Goal: Transaction & Acquisition: Purchase product/service

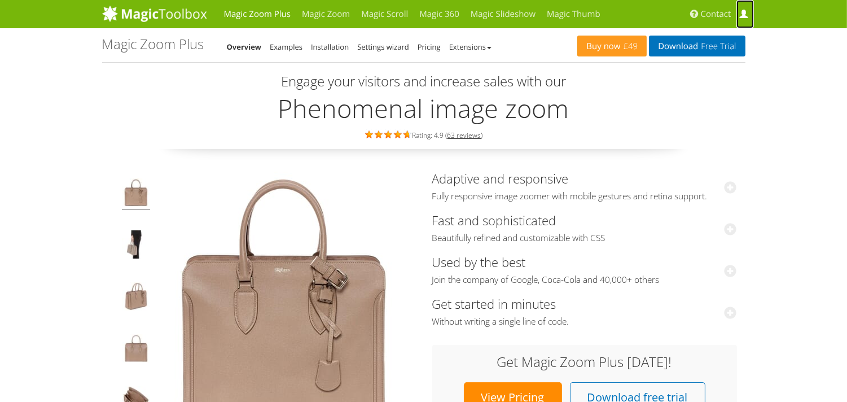
click at [744, 16] on span at bounding box center [744, 14] width 8 height 8
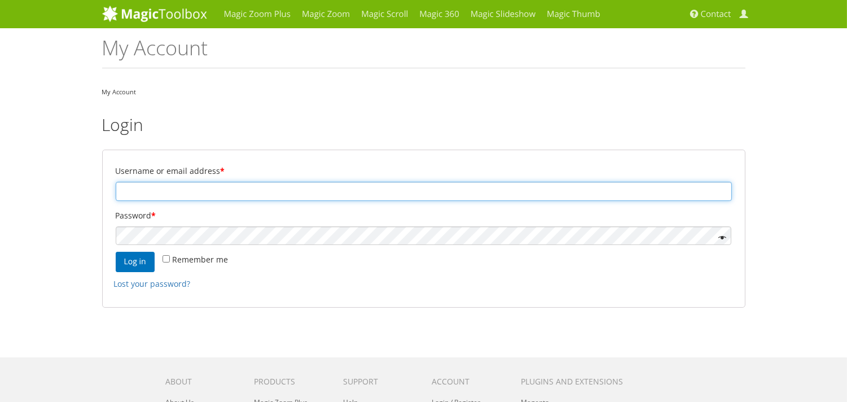
click at [170, 192] on input "Username or email address *" at bounding box center [424, 191] width 616 height 19
paste input "sandro@schnarwiler.com"
type input "sandro@schnarwiler.com"
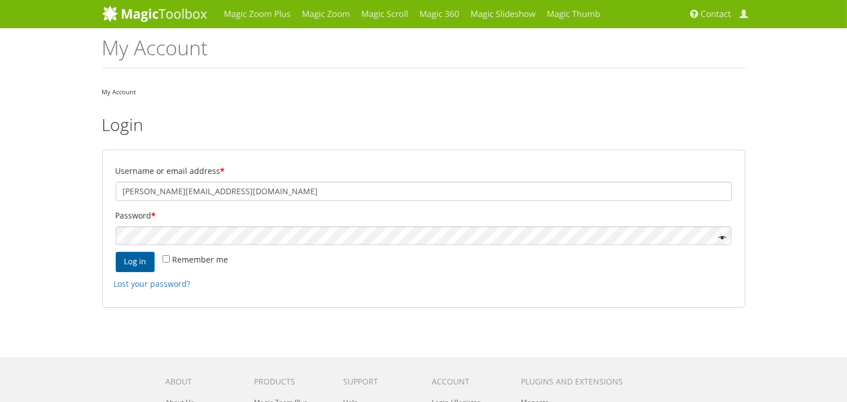
click at [134, 260] on button "Log in" at bounding box center [135, 262] width 39 height 20
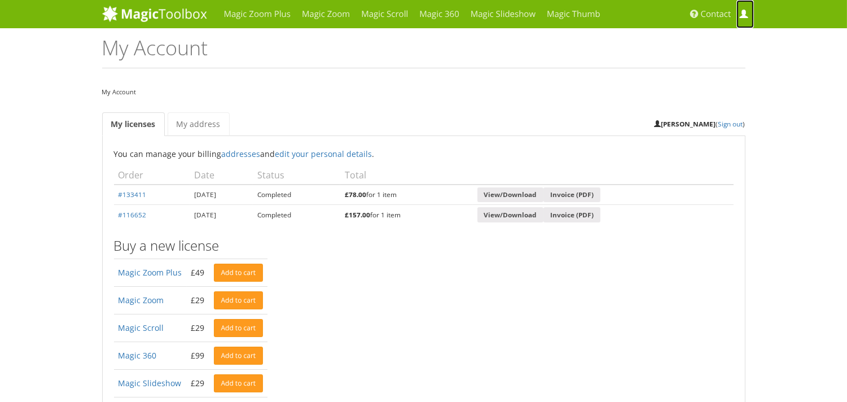
click at [744, 15] on span at bounding box center [744, 14] width 8 height 8
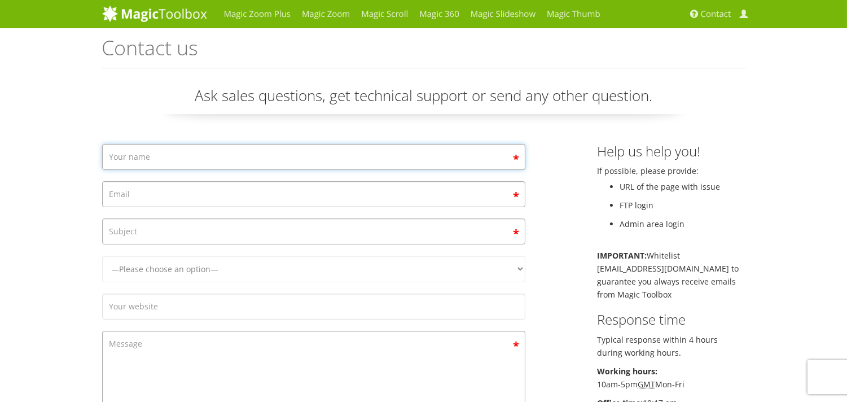
click at [147, 165] on input "Contact form" at bounding box center [313, 157] width 423 height 26
click at [0, 296] on div "Magic Zoom Plus Magic Zoom Magic Scroll Magic 360 Magic Slideshow Magic Thumb" at bounding box center [423, 376] width 847 height 753
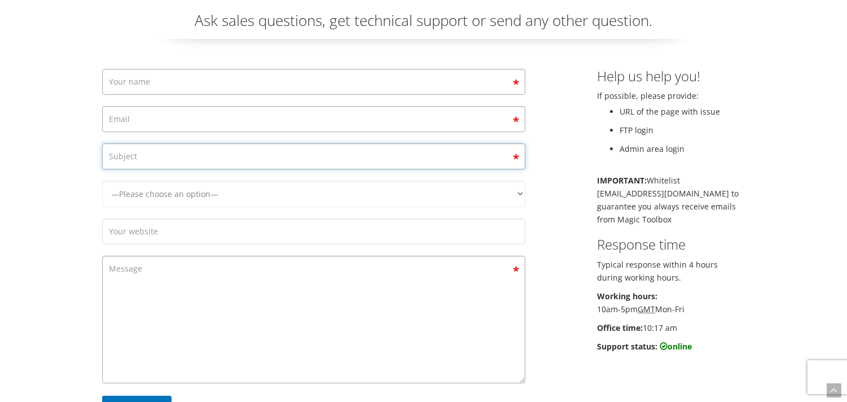
click at [157, 148] on input "Contact form" at bounding box center [313, 156] width 423 height 26
select select "Magic Zoom Plus"
click at [102, 207] on select "—Please choose an option— Magic Zoom Magic Zoom Plus Magic Thumb Magic Slidesho…" at bounding box center [313, 194] width 423 height 27
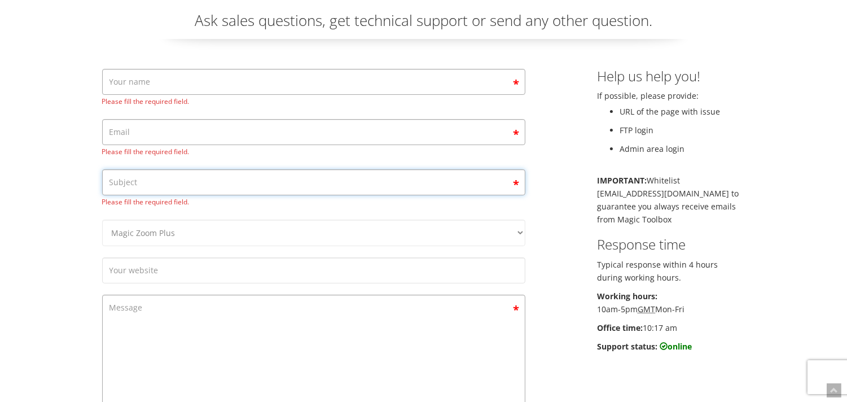
click at [143, 183] on input "Contact form" at bounding box center [313, 182] width 423 height 26
click at [137, 82] on input "Contact form" at bounding box center [313, 82] width 423 height 26
click at [123, 133] on input "Contact form" at bounding box center [313, 132] width 423 height 26
click at [141, 258] on input "Contact form" at bounding box center [313, 270] width 423 height 26
click at [137, 190] on input "Contact form" at bounding box center [313, 182] width 423 height 26
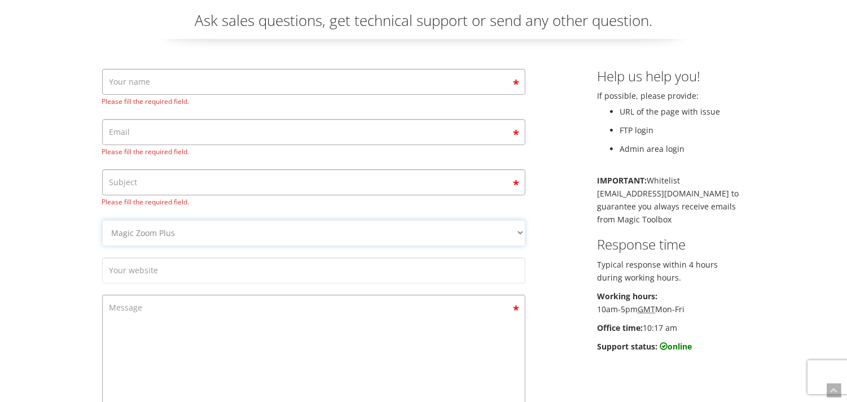
click at [102, 220] on select "—Please choose an option— Magic Zoom Magic Zoom Plus Magic Thumb Magic Slidesho…" at bounding box center [313, 233] width 423 height 27
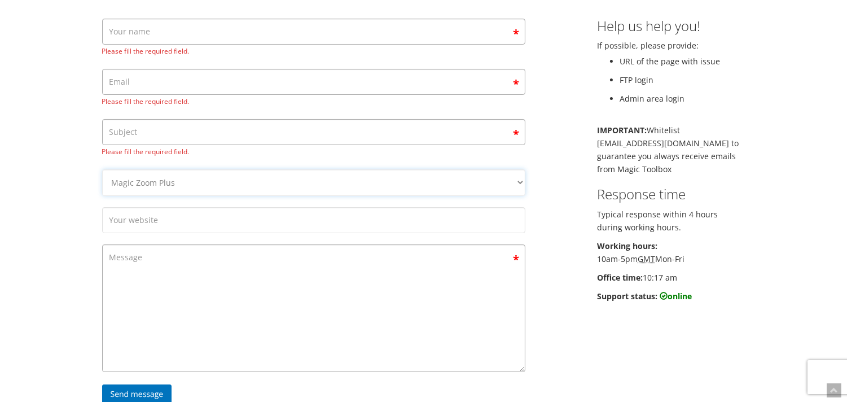
scroll to position [150, 0]
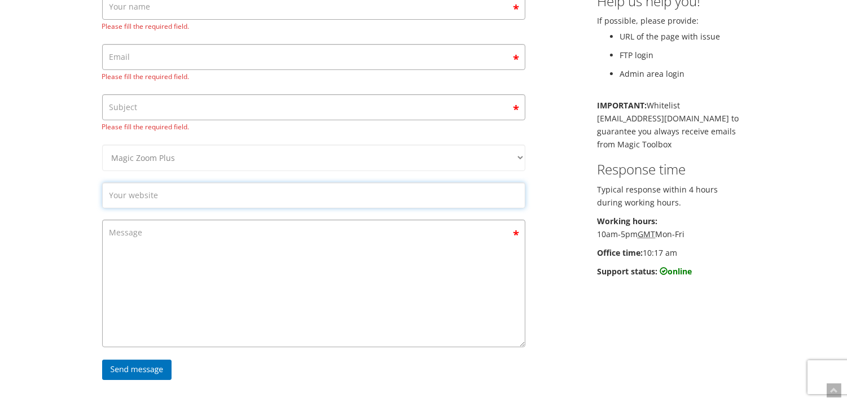
click at [152, 193] on input "Contact form" at bounding box center [313, 195] width 423 height 26
click at [147, 228] on textarea "Contact form" at bounding box center [313, 284] width 423 height 128
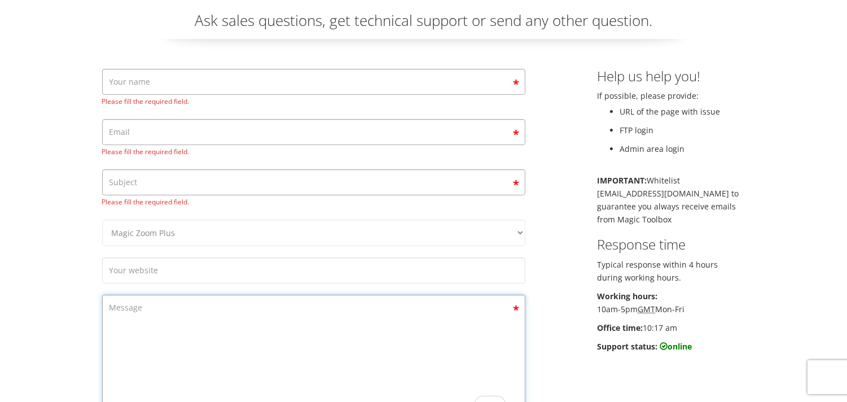
scroll to position [0, 0]
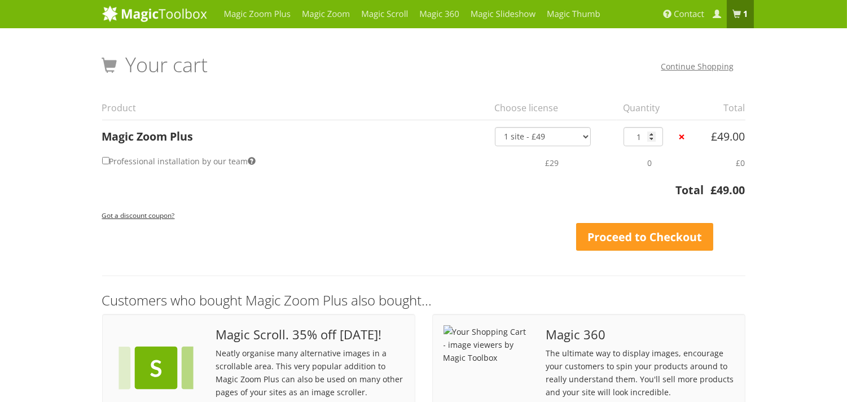
click at [193, 160] on label "Professional installation by our team" at bounding box center [179, 161] width 154 height 16
click at [110, 160] on input "Professional installation by our team" at bounding box center [105, 160] width 7 height 7
checkbox input "true"
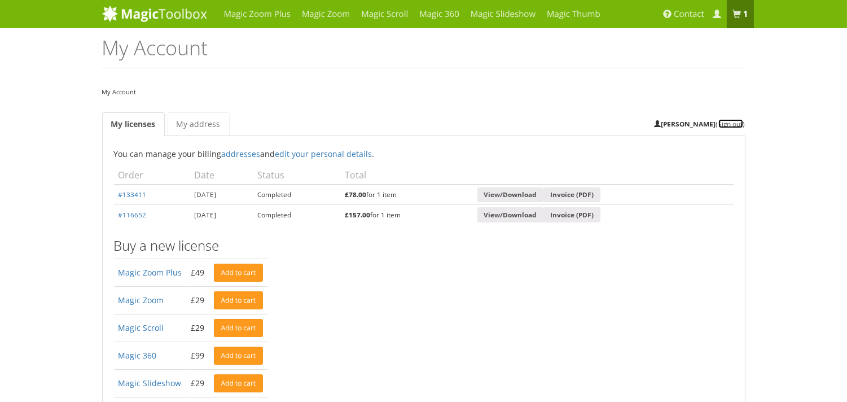
click at [727, 125] on link "Sign out" at bounding box center [731, 123] width 25 height 9
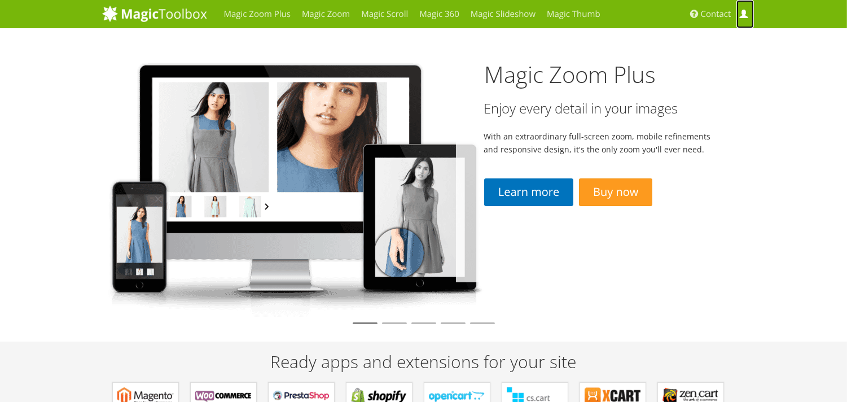
click at [744, 14] on span at bounding box center [744, 14] width 8 height 8
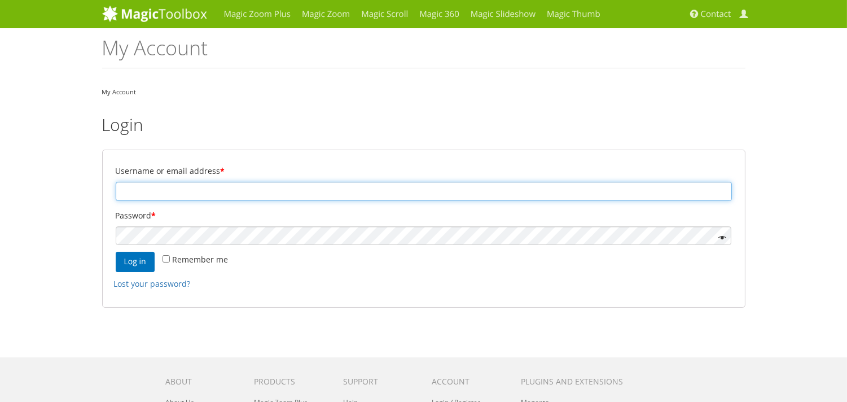
click at [154, 189] on input "Username or email address *" at bounding box center [424, 191] width 616 height 19
paste input "[PERSON_NAME][EMAIL_ADDRESS][DOMAIN_NAME]"
type input "[PERSON_NAME][EMAIL_ADDRESS][DOMAIN_NAME]"
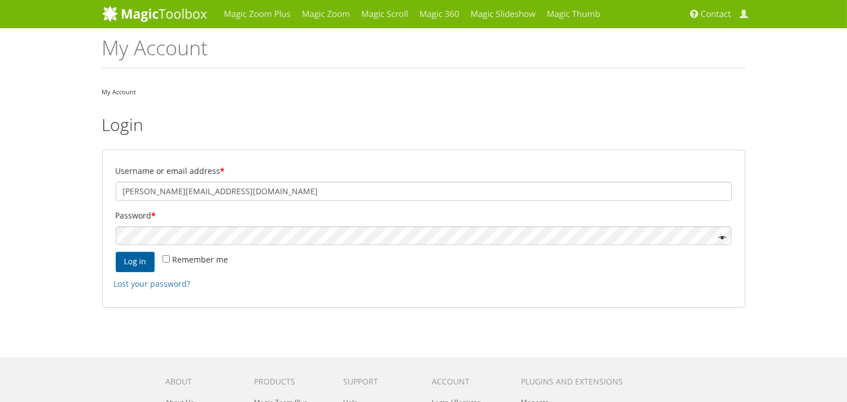
click at [133, 263] on button "Log in" at bounding box center [135, 262] width 39 height 20
click at [137, 260] on button "Log in" at bounding box center [135, 262] width 39 height 20
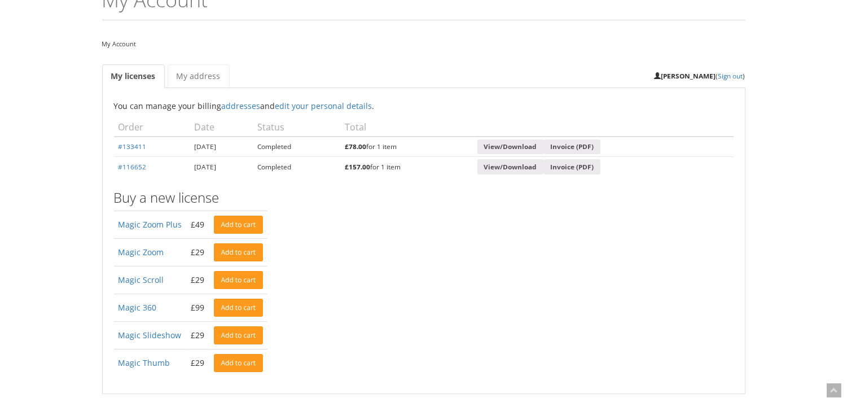
scroll to position [75, 0]
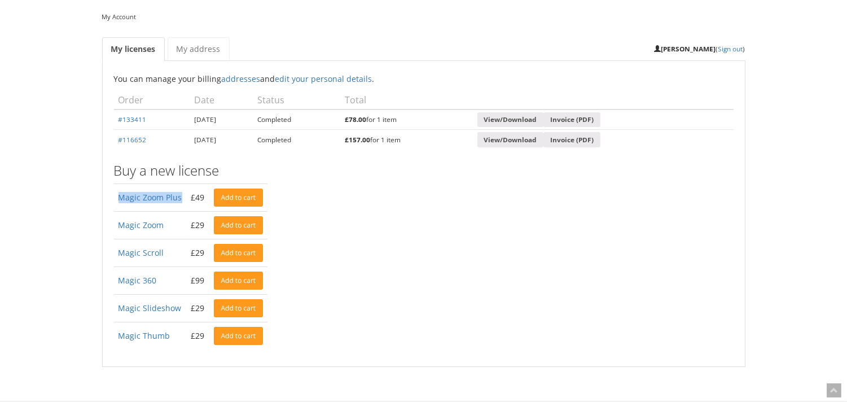
drag, startPoint x: 184, startPoint y: 196, endPoint x: 116, endPoint y: 195, distance: 68.3
click at [116, 195] on td "Magic Zoom Plus" at bounding box center [150, 198] width 73 height 28
copy link "Magic Zoom Plus"
drag, startPoint x: 164, startPoint y: 279, endPoint x: 117, endPoint y: 283, distance: 47.0
click at [117, 283] on td "Magic 360" at bounding box center [150, 281] width 73 height 28
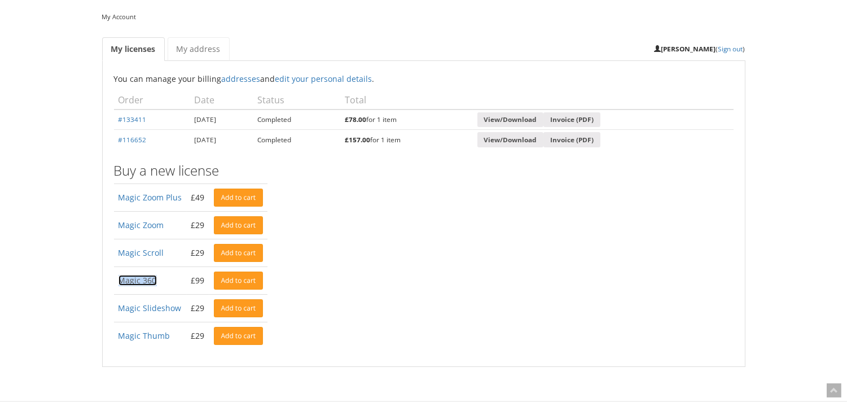
copy link "Magic 360"
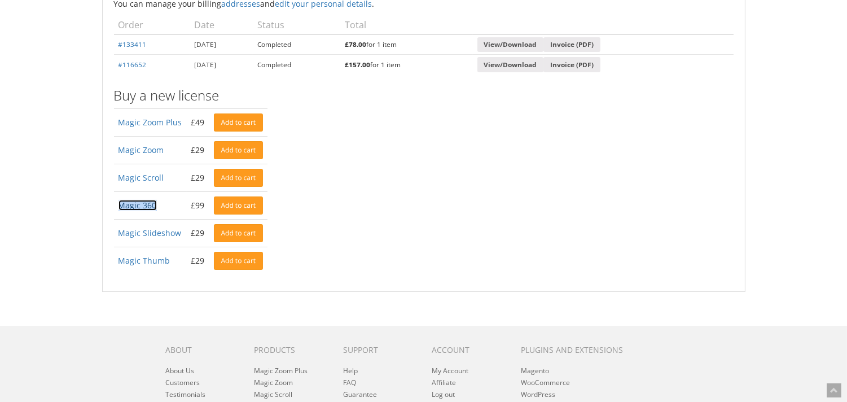
scroll to position [0, 0]
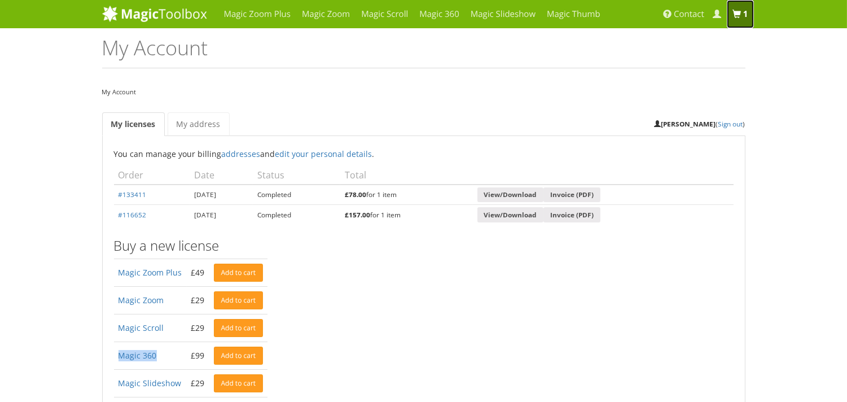
click at [741, 7] on link "1 item" at bounding box center [740, 14] width 27 height 28
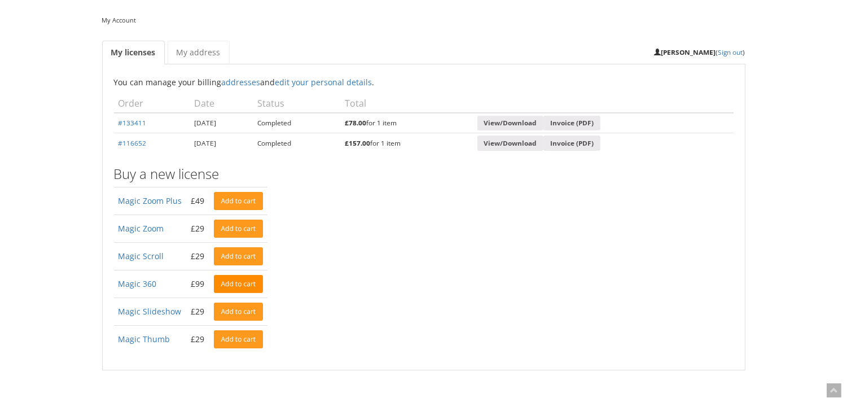
scroll to position [75, 0]
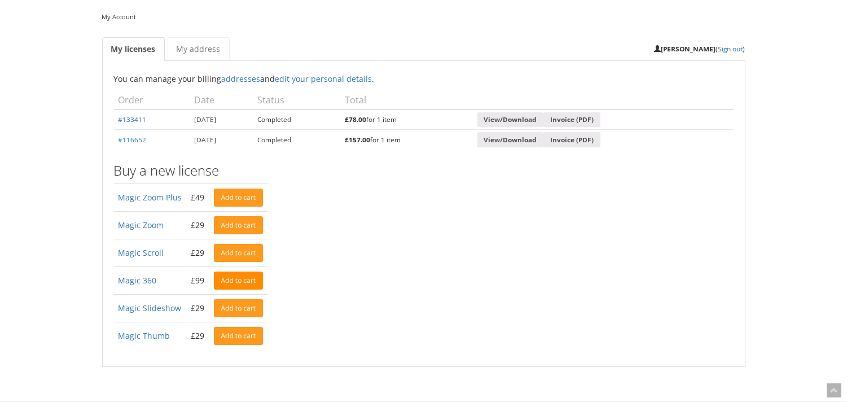
click at [235, 278] on link "Add to cart" at bounding box center [239, 281] width 50 height 18
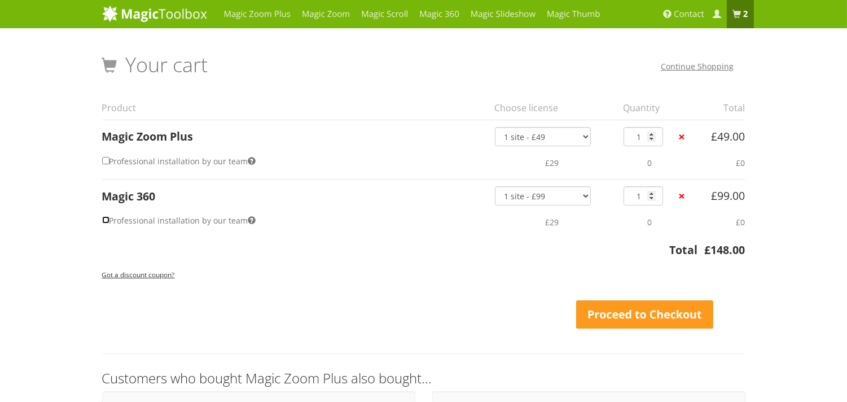
click at [107, 219] on input "Professional installation by our team" at bounding box center [105, 219] width 7 height 7
checkbox input "true"
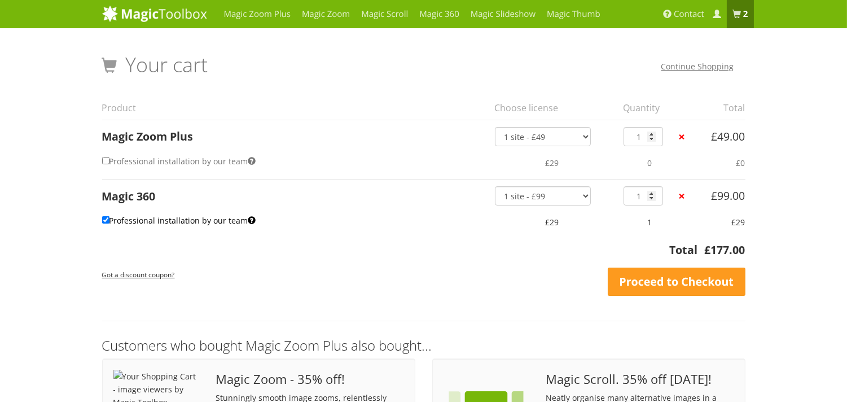
click at [109, 159] on label "Professional installation by our team" at bounding box center [179, 161] width 154 height 16
click at [109, 159] on input "Professional installation by our team" at bounding box center [105, 160] width 7 height 7
checkbox input "true"
click at [36, 292] on div "Magic Zoom Plus Magic Zoom Magic Scroll Magic 360 Magic Slideshow Magic Thumb" at bounding box center [423, 379] width 847 height 759
click at [104, 160] on input "Professional installation by our team" at bounding box center [105, 160] width 7 height 7
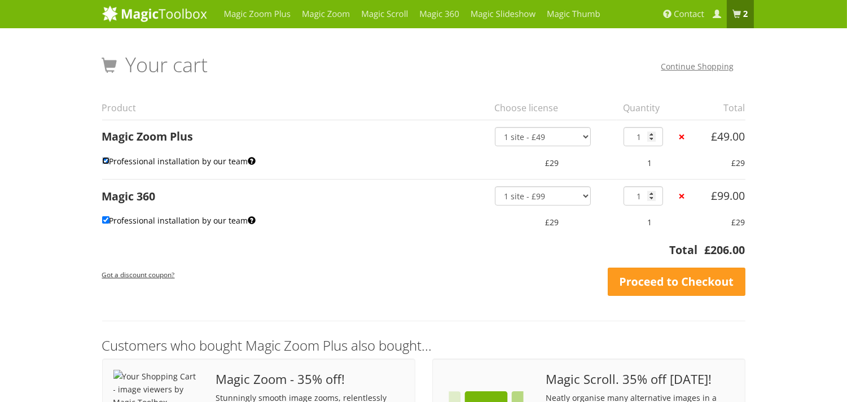
checkbox input "false"
click at [105, 218] on input "Professional installation by our team" at bounding box center [105, 219] width 7 height 7
checkbox input "false"
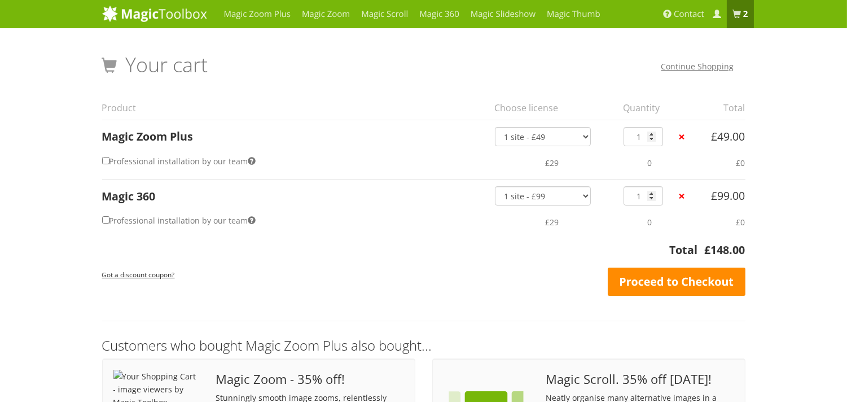
click at [688, 288] on link "Proceed to Checkout" at bounding box center [677, 282] width 138 height 28
